Goal: Information Seeking & Learning: Learn about a topic

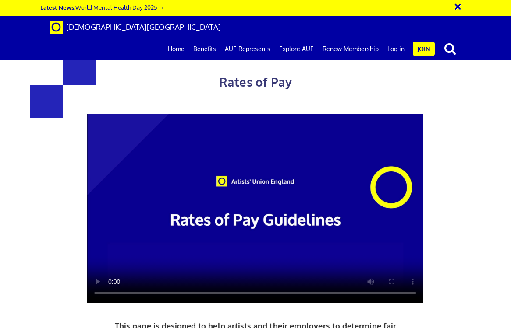
scroll to position [423, 0]
drag, startPoint x: 0, startPoint y: 0, endPoint x: 132, endPoint y: 185, distance: 227.6
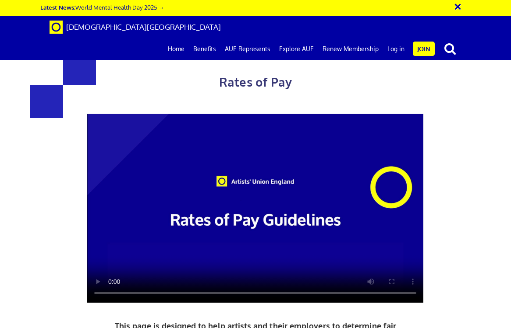
drag, startPoint x: 137, startPoint y: 179, endPoint x: -4, endPoint y: 178, distance: 140.1
drag, startPoint x: 188, startPoint y: 180, endPoint x: 14, endPoint y: 173, distance: 173.6
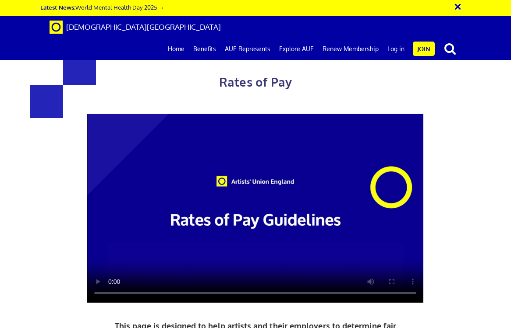
drag, startPoint x: 218, startPoint y: 247, endPoint x: 39, endPoint y: 184, distance: 189.7
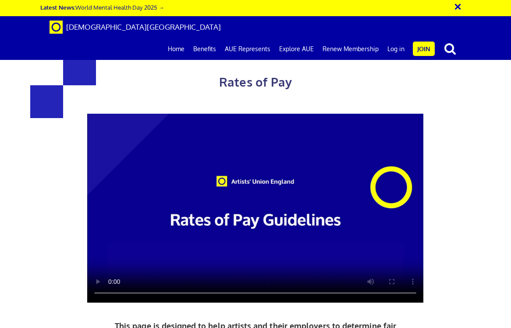
scroll to position [451, 0]
drag, startPoint x: 205, startPoint y: 216, endPoint x: 69, endPoint y: 169, distance: 144.3
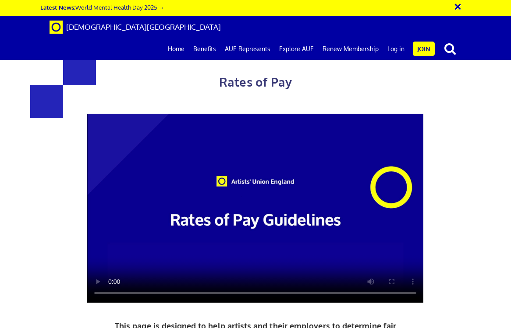
scroll to position [563, 0]
